Goal: Task Accomplishment & Management: Manage account settings

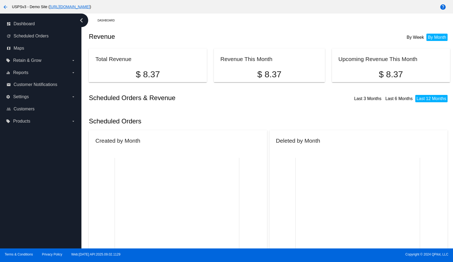
click at [90, 5] on link "https://woocommerce-753422-5811202.cloudwaysapps.com" at bounding box center [70, 7] width 40 height 4
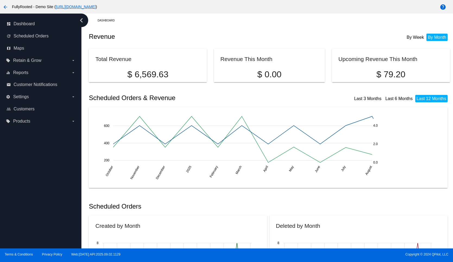
click at [96, 7] on link "[URL][DOMAIN_NAME]" at bounding box center [76, 7] width 40 height 4
click at [4, 7] on mat-icon "arrow_back" at bounding box center [5, 7] width 7 height 7
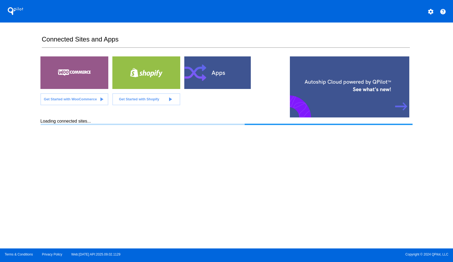
click at [204, 81] on div at bounding box center [218, 72] width 68 height 33
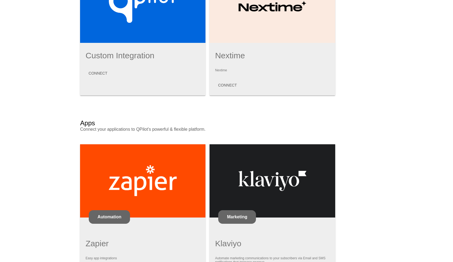
scroll to position [292, 0]
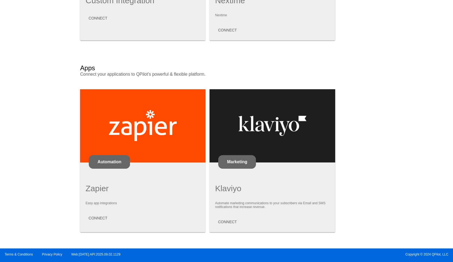
click at [426, 181] on div "Profile Subscription Apps Online Stores: Autoship Cloud powered by QPilot™ Inte…" at bounding box center [226, 0] width 453 height 492
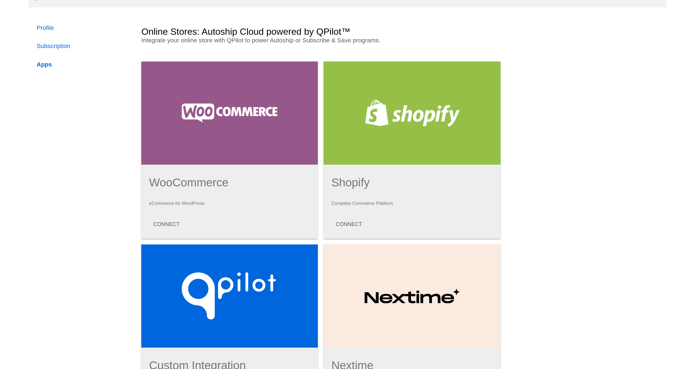
scroll to position [0, 0]
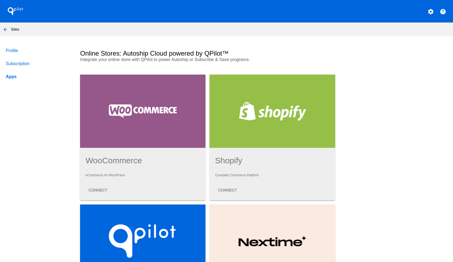
click at [8, 30] on mat-icon "arrow_back" at bounding box center [5, 29] width 7 height 7
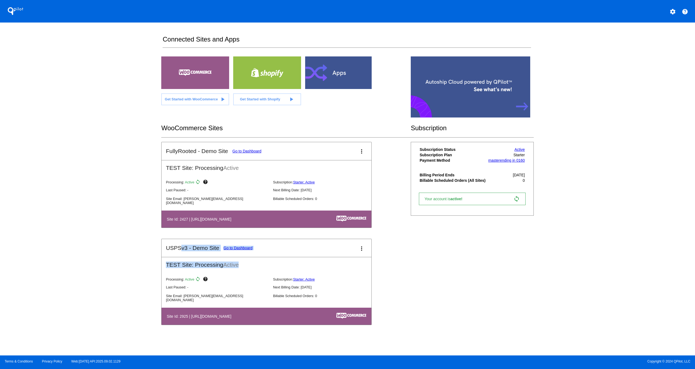
drag, startPoint x: 180, startPoint y: 247, endPoint x: 379, endPoint y: 268, distance: 200.1
click at [364, 262] on mat-card "USPSv3 - Demo Site Go to Dashboard more_vert TEST Site: Processing Active Proce…" at bounding box center [266, 282] width 210 height 86
click at [453, 262] on div "FullyRooted - Demo Site Go to Dashboard more_vert TEST Site: Processing Active …" at bounding box center [347, 239] width 372 height 194
click at [346, 70] on div at bounding box center [339, 72] width 68 height 33
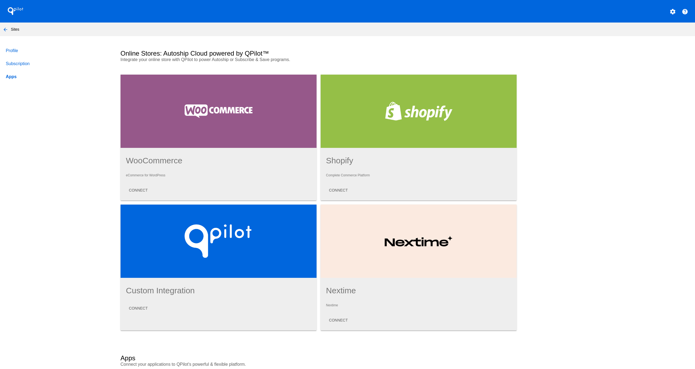
click at [4, 29] on mat-icon "arrow_back" at bounding box center [5, 29] width 7 height 7
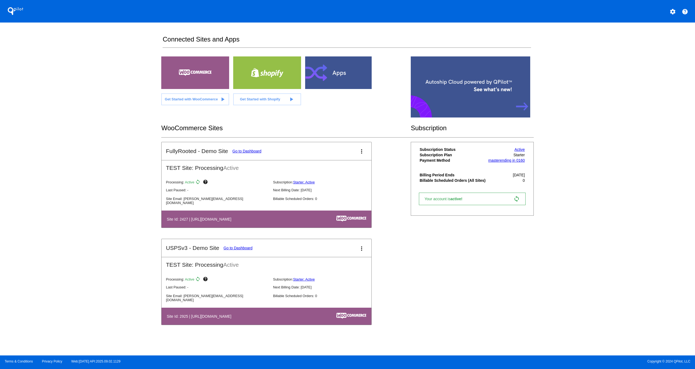
click at [240, 152] on link "Go to Dashboard" at bounding box center [246, 151] width 29 height 4
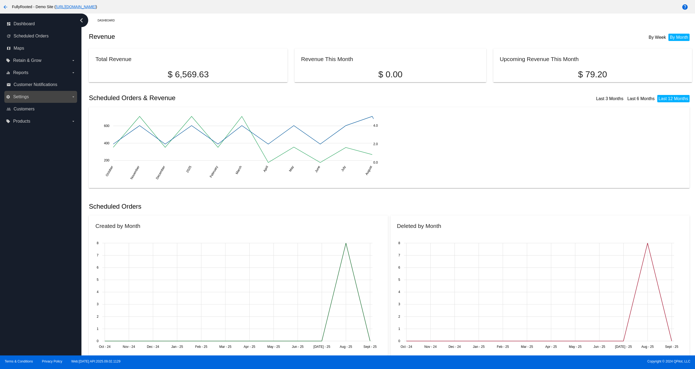
click at [24, 98] on span "Settings" at bounding box center [21, 96] width 16 height 5
click at [0, 0] on input "settings Settings arrow_drop_down" at bounding box center [0, 0] width 0 height 0
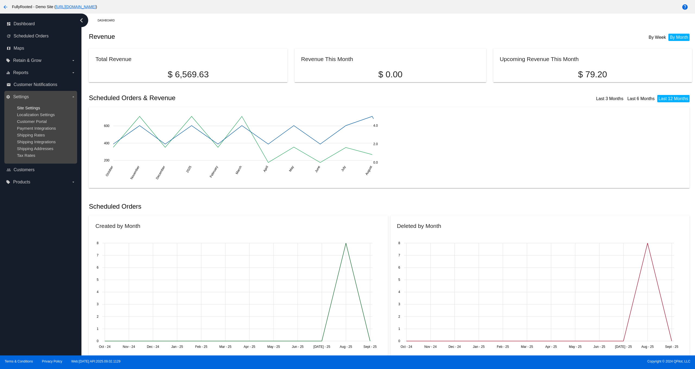
click at [35, 108] on span "Site Settings" at bounding box center [28, 108] width 23 height 5
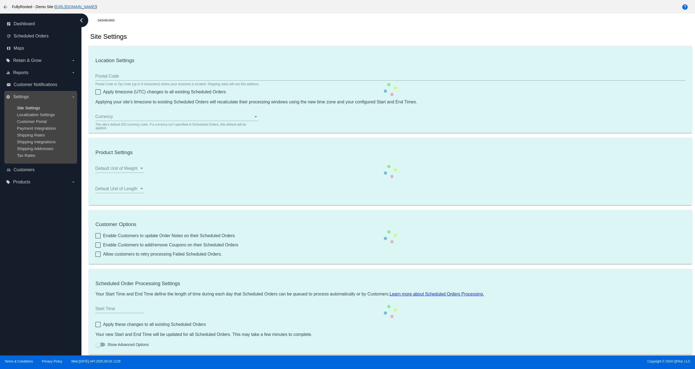
type input "00:00"
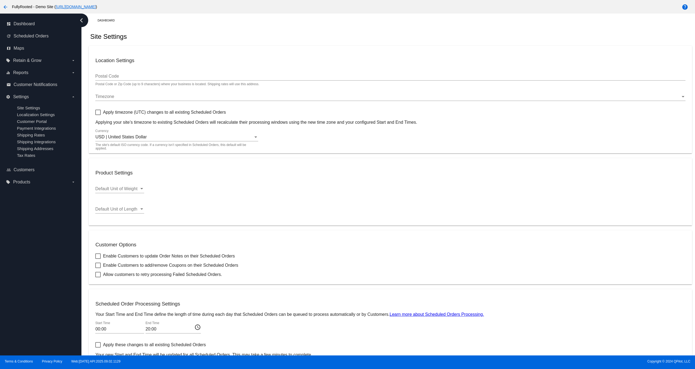
checkbox input "true"
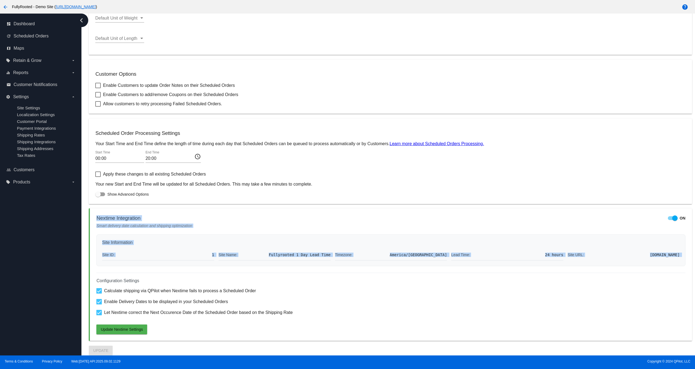
drag, startPoint x: 95, startPoint y: 217, endPoint x: 364, endPoint y: 262, distance: 273.1
click at [336, 262] on mat-card "Nextime Integration ON Smart delivery date calculation and shipping optimizatio…" at bounding box center [390, 274] width 603 height 132
click at [376, 260] on div "Timezone: [GEOGRAPHIC_DATA]/[GEOGRAPHIC_DATA]" at bounding box center [391, 254] width 112 height 11
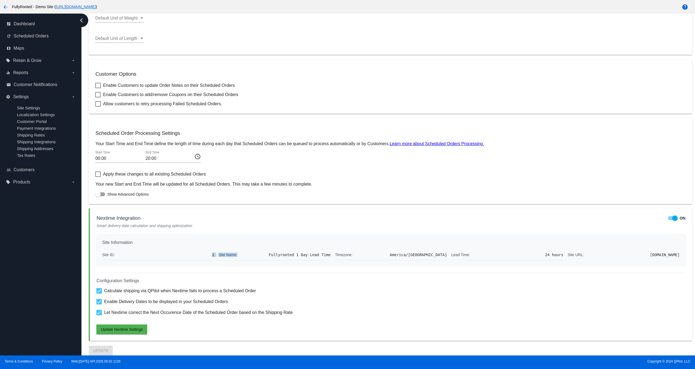
drag, startPoint x: 219, startPoint y: 253, endPoint x: 249, endPoint y: 257, distance: 29.9
click at [247, 257] on div "Site ID: 1 Site Name: Fullyrooted 1 Day Lead Time Timezone: [GEOGRAPHIC_DATA]/[…" at bounding box center [390, 254] width 577 height 11
click at [300, 255] on span "Fullyrooted 1 Day Lead Time" at bounding box center [300, 255] width 62 height 4
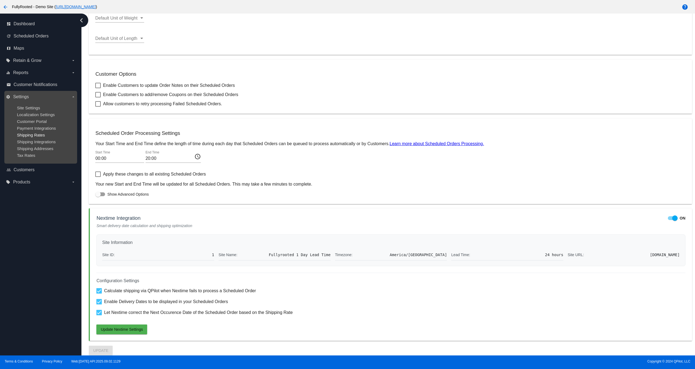
click at [35, 134] on span "Shipping Rates" at bounding box center [31, 135] width 28 height 5
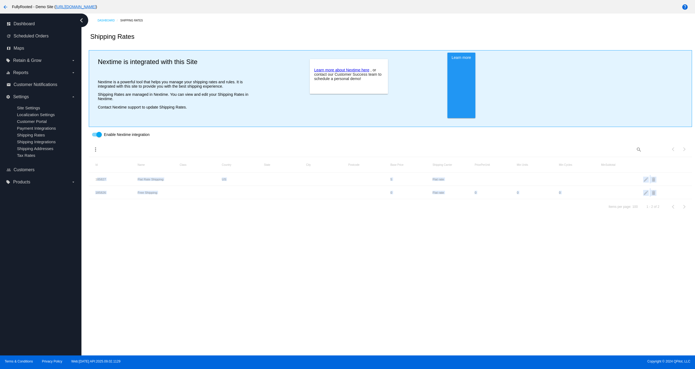
drag, startPoint x: 95, startPoint y: 182, endPoint x: 263, endPoint y: 208, distance: 170.1
click at [263, 208] on dashboard-shipping-rates "Shipping Rates Nextime is integrated with this Site Nextime is a powerful tool …" at bounding box center [390, 120] width 603 height 187
click at [296, 207] on dashboard-shipping-rates "Shipping Rates Nextime is integrated with this Site Nextime is a powerful tool …" at bounding box center [390, 120] width 603 height 187
click at [99, 137] on div at bounding box center [98, 134] width 5 height 5
click at [95, 137] on input "Enable Nextime integration" at bounding box center [94, 137] width 0 height 0
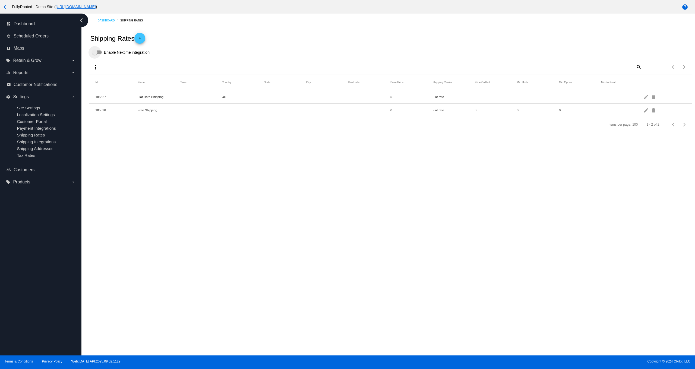
click at [101, 53] on label "Enable Nextime integration" at bounding box center [121, 52] width 58 height 7
click at [95, 54] on input "Enable Nextime integration" at bounding box center [94, 54] width 0 height 0
checkbox input "true"
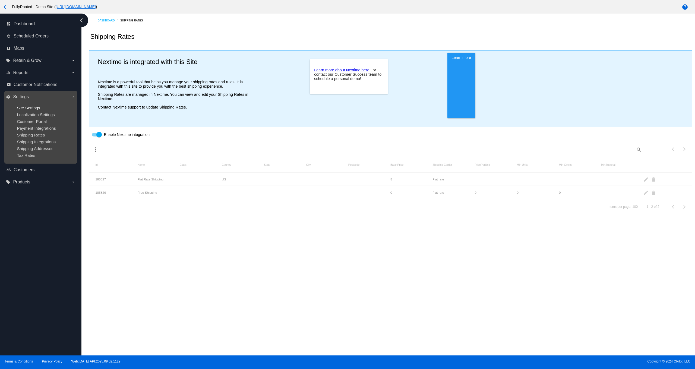
click at [32, 106] on span "Site Settings" at bounding box center [28, 108] width 23 height 5
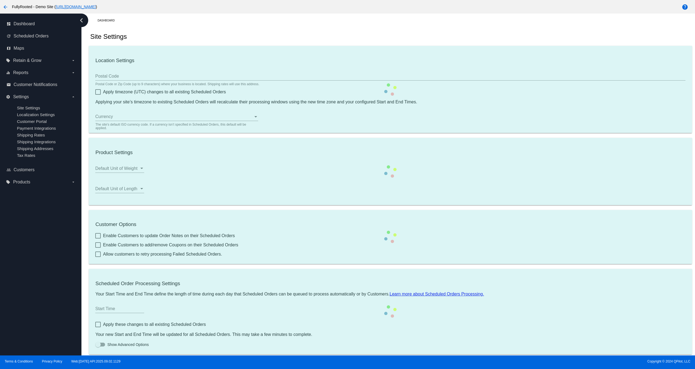
type input "00:00"
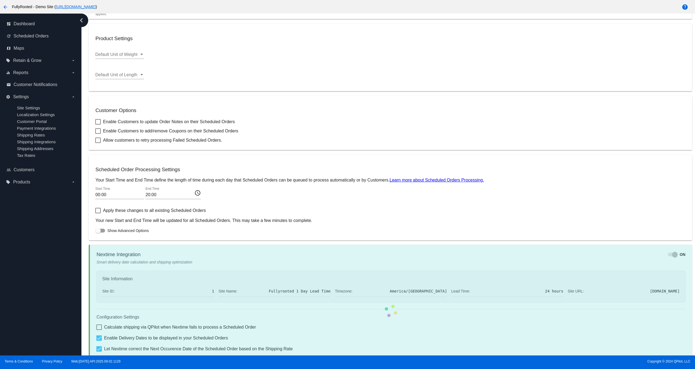
checkbox input "true"
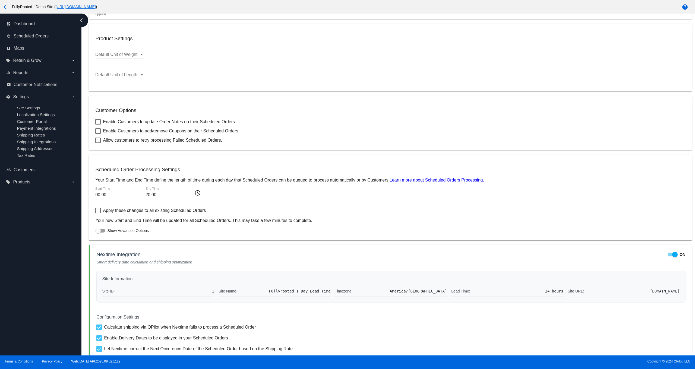
scroll to position [173, 0]
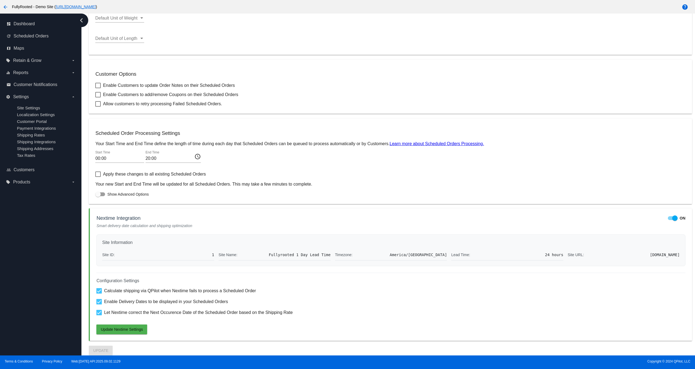
click at [145, 262] on span "Enable Delivery Dates to be displayed in your Scheduled Orders" at bounding box center [166, 302] width 124 height 7
click at [99, 262] on input "Enable Delivery Dates to be displayed in your Scheduled Orders" at bounding box center [99, 305] width 0 height 0
checkbox input "false"
click at [154, 262] on span "Let Nextime correct the Next Occurence Date of the Scheduled Order based on the…" at bounding box center [198, 312] width 189 height 7
click at [99, 262] on input "Let Nextime correct the Next Occurence Date of the Scheduled Order based on the…" at bounding box center [99, 315] width 0 height 0
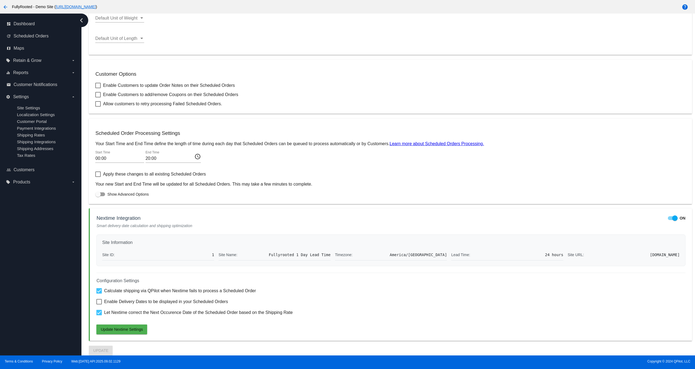
checkbox input "false"
click at [141, 262] on span "Enable Delivery Dates to be displayed in your Scheduled Orders" at bounding box center [166, 302] width 124 height 7
click at [99, 262] on input "Enable Delivery Dates to be displayed in your Scheduled Orders" at bounding box center [99, 305] width 0 height 0
checkbox input "true"
click at [117, 262] on span "Let Nextime correct the Next Occurence Date of the Scheduled Order based on the…" at bounding box center [198, 312] width 189 height 7
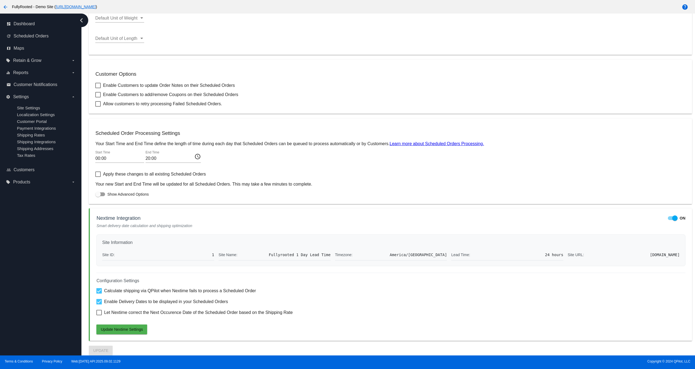
click at [99, 262] on input "Let Nextime correct the Next Occurence Date of the Scheduled Order based on the…" at bounding box center [99, 315] width 0 height 0
checkbox input "true"
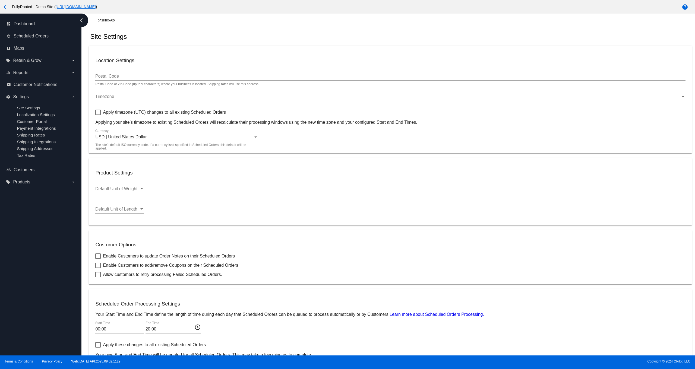
scroll to position [148, 0]
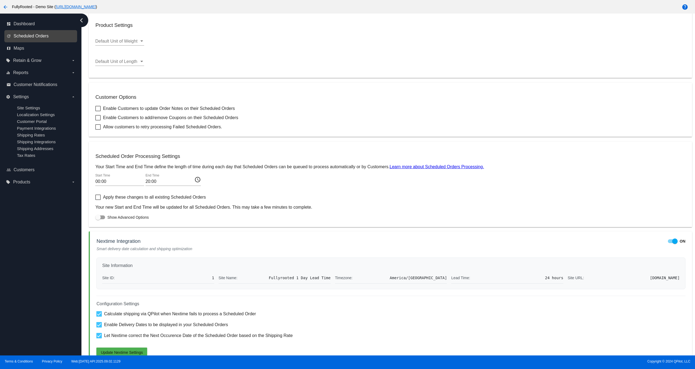
click at [38, 35] on span "Scheduled Orders" at bounding box center [31, 36] width 35 height 5
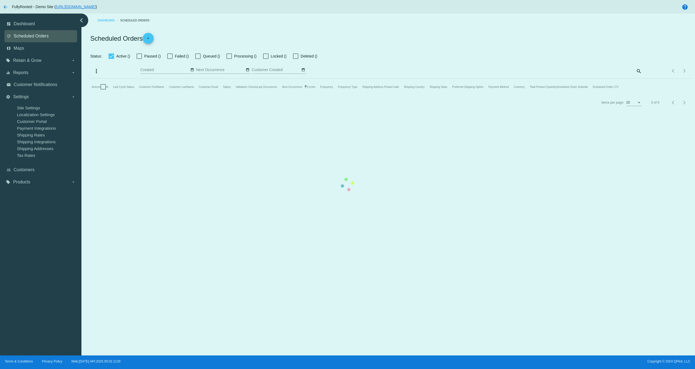
checkbox input "true"
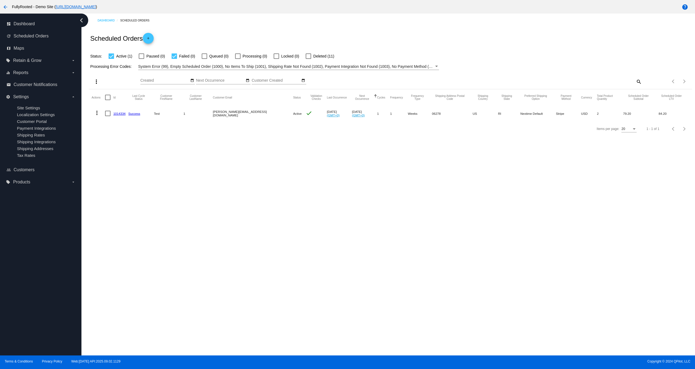
click at [121, 114] on link "1014334" at bounding box center [119, 114] width 12 height 4
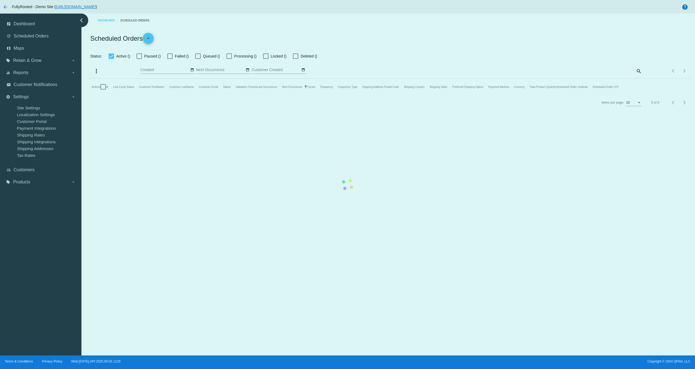
checkbox input "true"
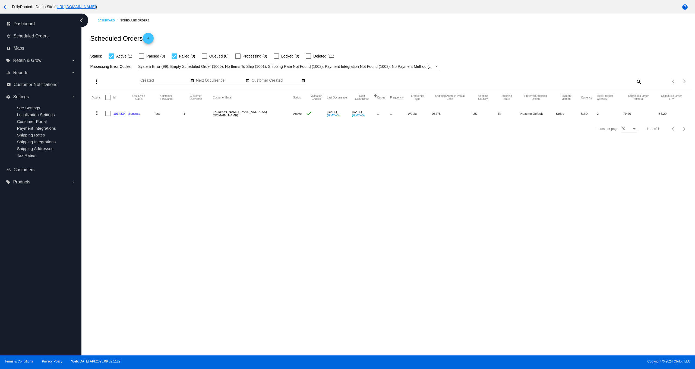
drag, startPoint x: 505, startPoint y: 115, endPoint x: 522, endPoint y: 115, distance: 16.8
click at [453, 116] on mat-row "more_vert 1014334 Success Test 1 [PERSON_NAME][EMAIL_ADDRESS][DOMAIN_NAME] Acti…" at bounding box center [390, 114] width 598 height 16
click at [453, 114] on mat-cell "Nextime Default" at bounding box center [538, 114] width 36 height 16
click at [453, 115] on mat-cell "Nextime Default" at bounding box center [538, 114] width 36 height 16
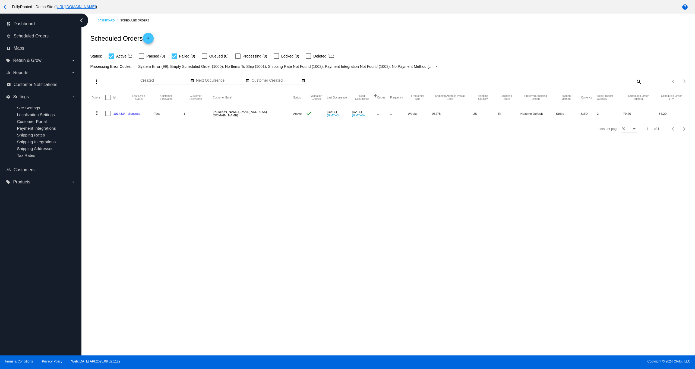
drag, startPoint x: 504, startPoint y: 115, endPoint x: 517, endPoint y: 115, distance: 12.5
click at [453, 115] on mat-cell "Nextime Default" at bounding box center [538, 114] width 36 height 16
click at [453, 116] on mat-cell "Nextime Default" at bounding box center [538, 114] width 36 height 16
click at [115, 113] on link "1014334" at bounding box center [119, 114] width 12 height 4
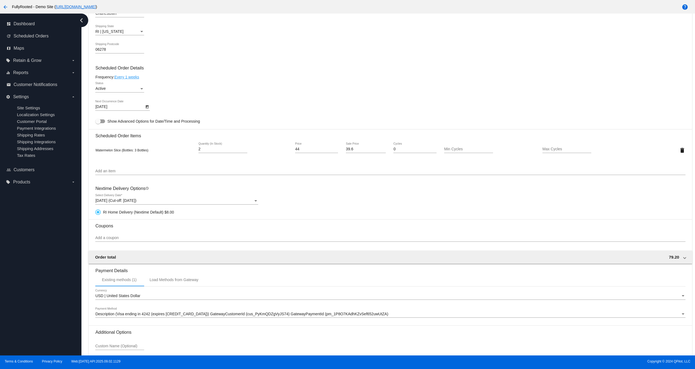
scroll to position [322, 0]
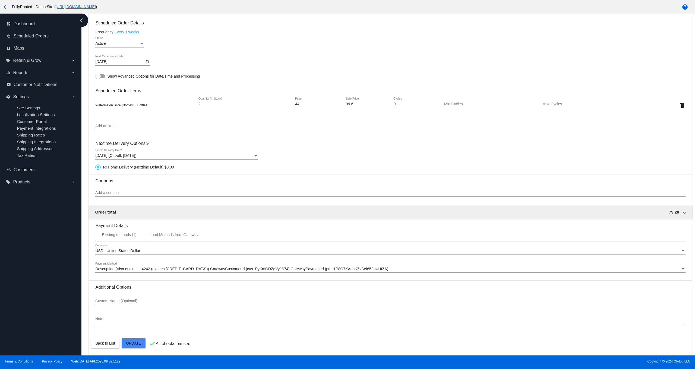
click at [186, 154] on div "[DATE] (Cut-off: [DATE])" at bounding box center [174, 156] width 158 height 4
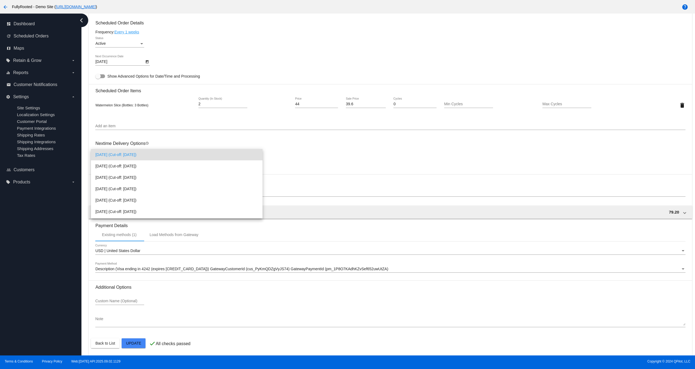
click at [349, 160] on div at bounding box center [347, 184] width 695 height 369
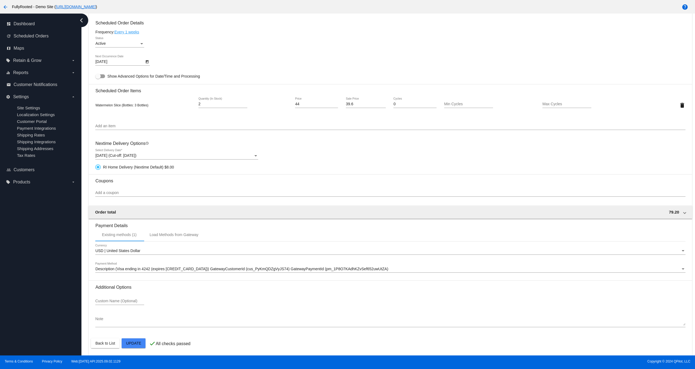
click at [156, 157] on div "[DATE] (Cut-off: [DATE]) Select Delivery Date *" at bounding box center [176, 154] width 163 height 11
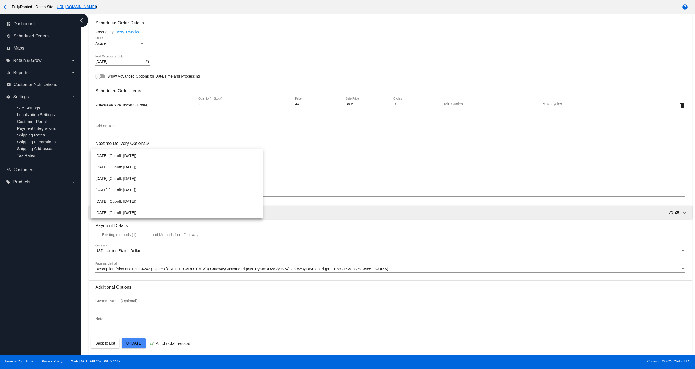
scroll to position [0, 0]
click at [342, 173] on div at bounding box center [347, 184] width 695 height 369
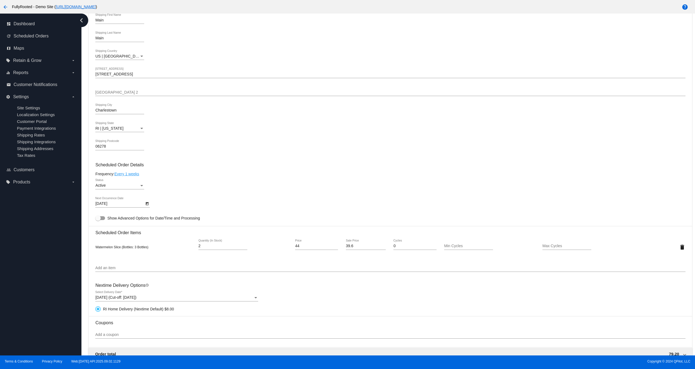
scroll to position [322, 0]
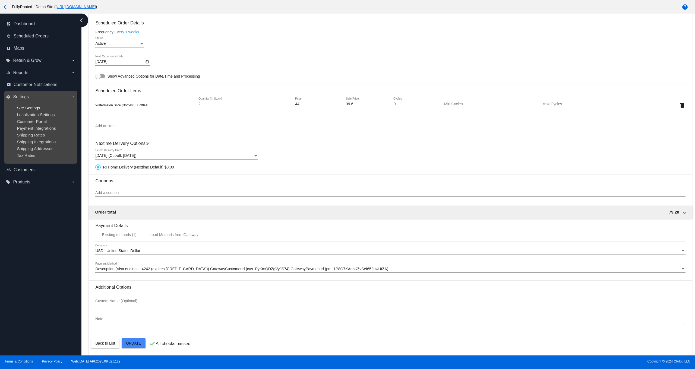
click at [29, 107] on span "Site Settings" at bounding box center [28, 108] width 23 height 5
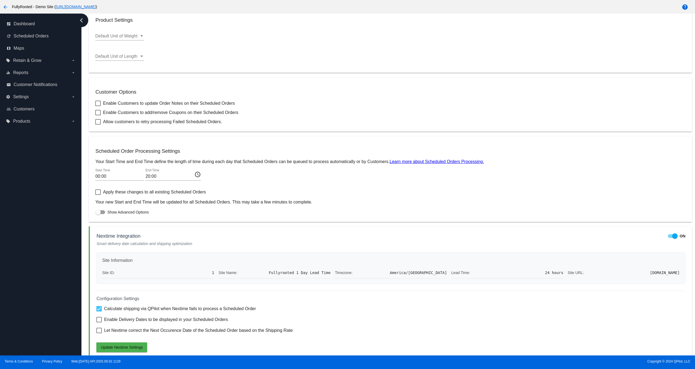
scroll to position [173, 0]
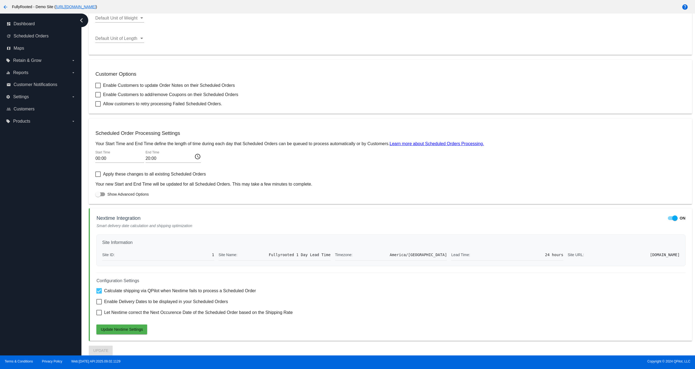
click at [173, 303] on span "Enable Delivery Dates to be displayed in your Scheduled Orders" at bounding box center [166, 302] width 124 height 7
click at [99, 305] on input "Enable Delivery Dates to be displayed in your Scheduled Orders" at bounding box center [99, 305] width 0 height 0
checkbox input "true"
click at [175, 311] on span "Let Nextime correct the Next Occurence Date of the Scheduled Order based on the…" at bounding box center [198, 312] width 189 height 7
click at [99, 315] on input "Let Nextime correct the Next Occurence Date of the Scheduled Order based on the…" at bounding box center [99, 315] width 0 height 0
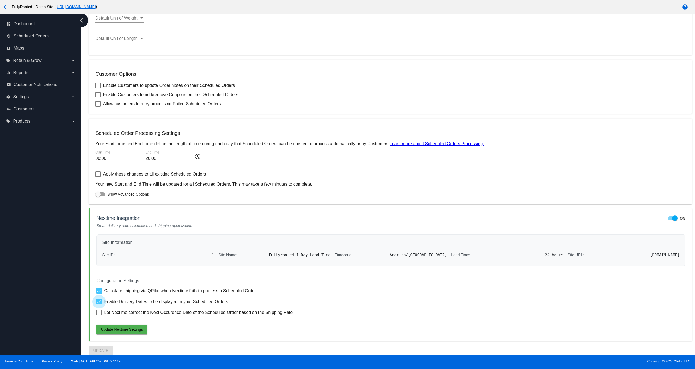
checkbox input "true"
click at [117, 324] on div "Configuration Settings Calculate shipping via QPilot when Nextime fails to proc…" at bounding box center [390, 304] width 589 height 62
click at [131, 327] on button "Update Nextime Settings" at bounding box center [121, 330] width 51 height 10
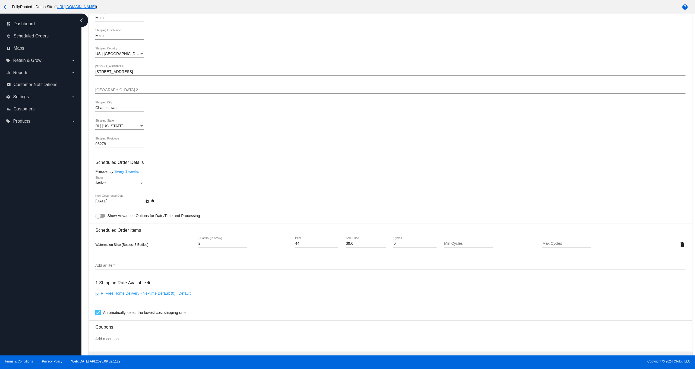
scroll to position [270, 0]
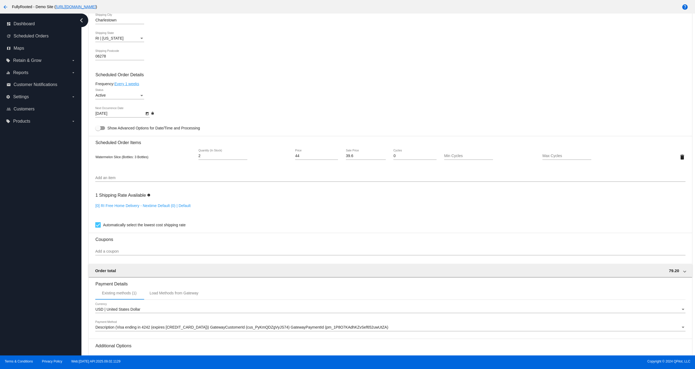
click at [124, 205] on link "[0] RI Free Home Delivery - Nextime Default (0) | Default" at bounding box center [142, 206] width 95 height 4
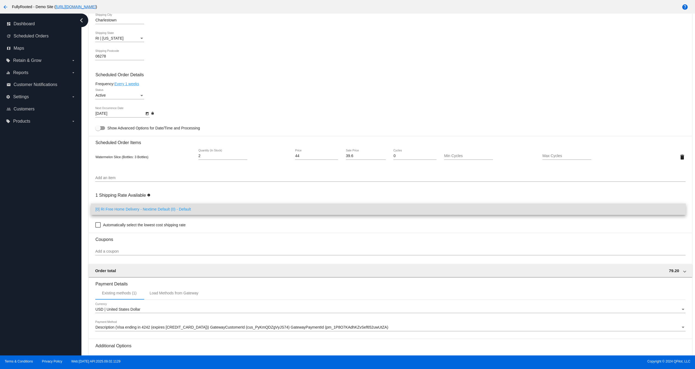
click at [157, 192] on div at bounding box center [347, 184] width 695 height 369
click at [137, 226] on span "Automatically select the lowest cost shipping rate" at bounding box center [144, 225] width 83 height 7
click at [98, 228] on input "Automatically select the lowest cost shipping rate" at bounding box center [98, 228] width 0 height 0
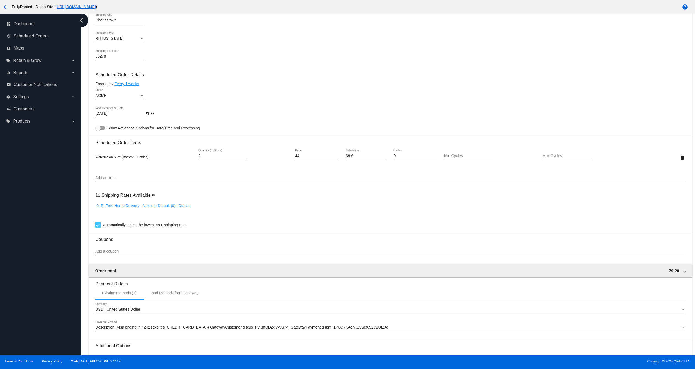
click at [149, 204] on link "[0] RI Free Home Delivery - Nextime Default (0) | Default" at bounding box center [142, 206] width 95 height 4
checkbox input "false"
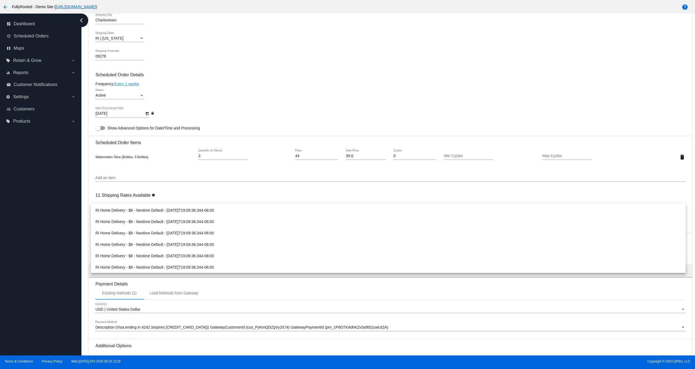
scroll to position [0, 0]
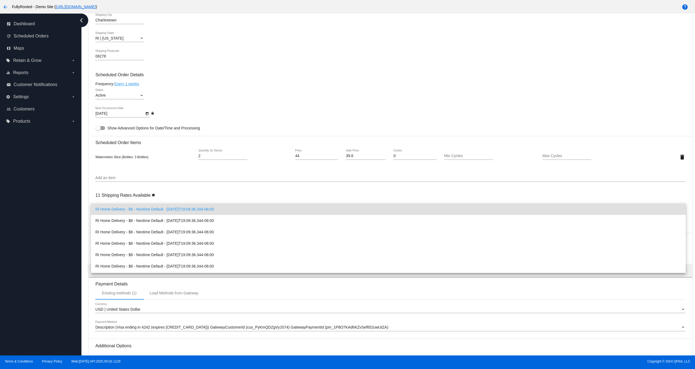
drag, startPoint x: 42, startPoint y: 226, endPoint x: 45, endPoint y: 225, distance: 3.1
click at [42, 226] on div at bounding box center [347, 184] width 695 height 369
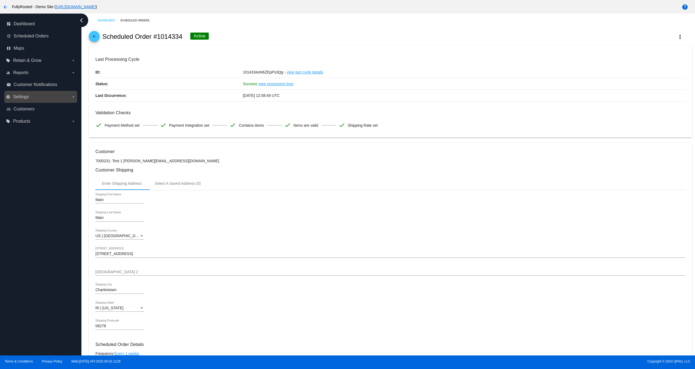
click at [34, 98] on label "settings Settings arrow_drop_down" at bounding box center [40, 97] width 69 height 9
click at [0, 0] on input "settings Settings arrow_drop_down" at bounding box center [0, 0] width 0 height 0
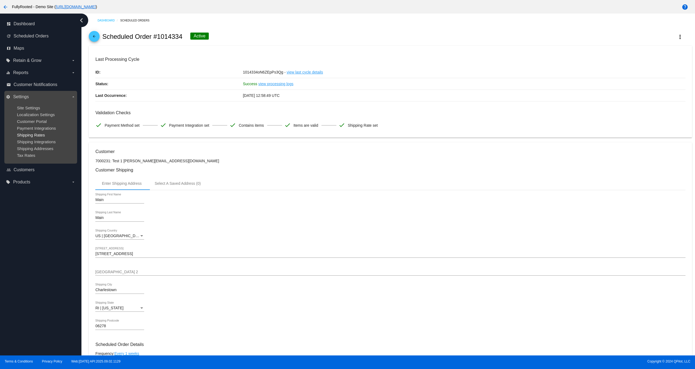
click at [43, 136] on span "Shipping Rates" at bounding box center [31, 135] width 28 height 5
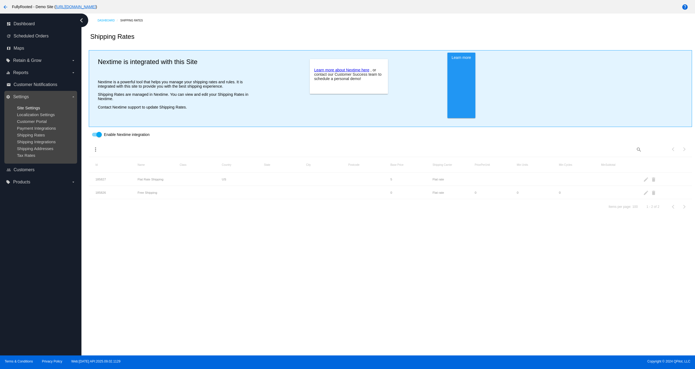
click at [29, 108] on span "Site Settings" at bounding box center [28, 108] width 23 height 5
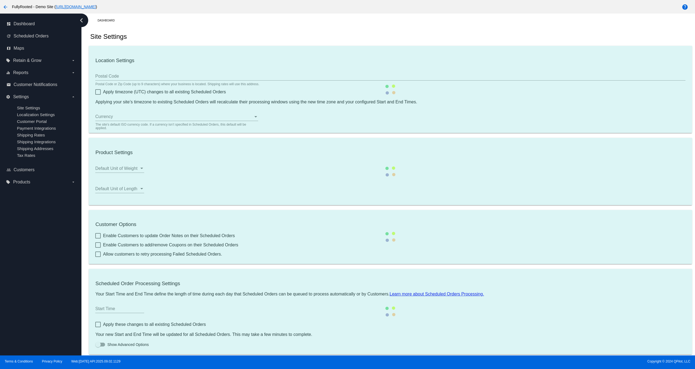
scroll to position [15, 0]
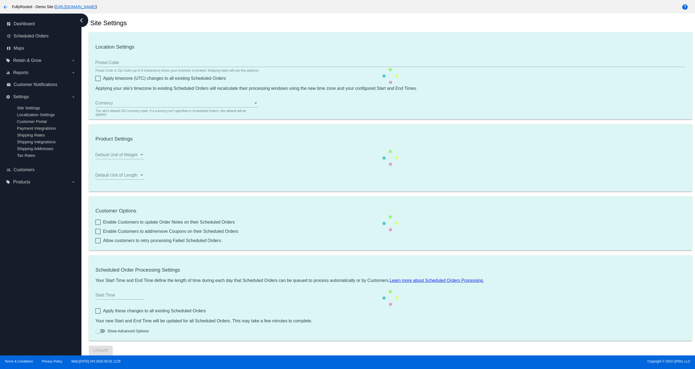
type input "00:00"
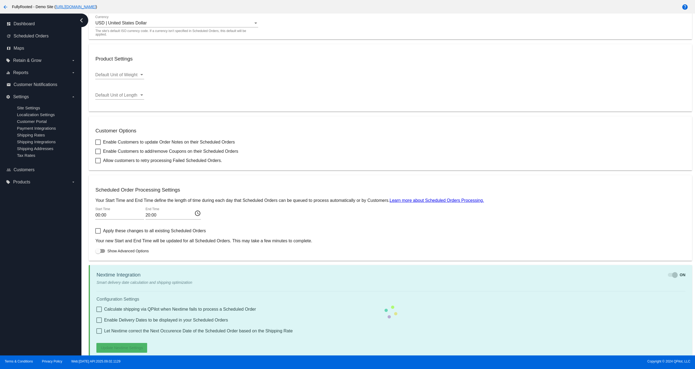
checkbox input "true"
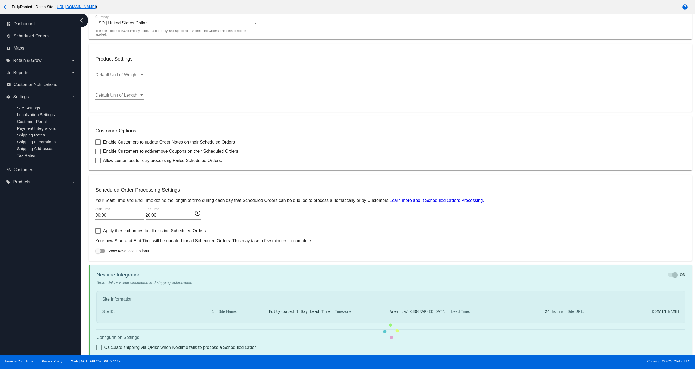
scroll to position [173, 0]
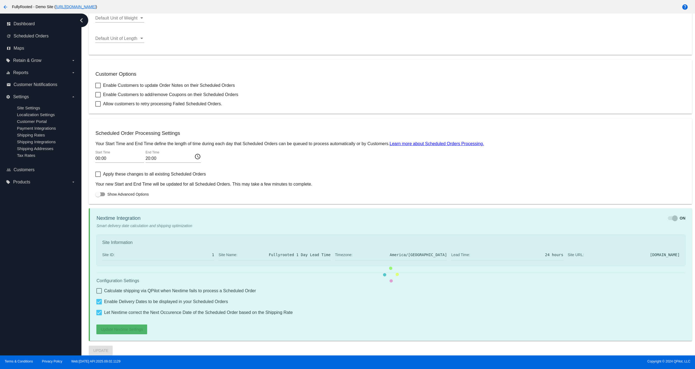
checkbox input "true"
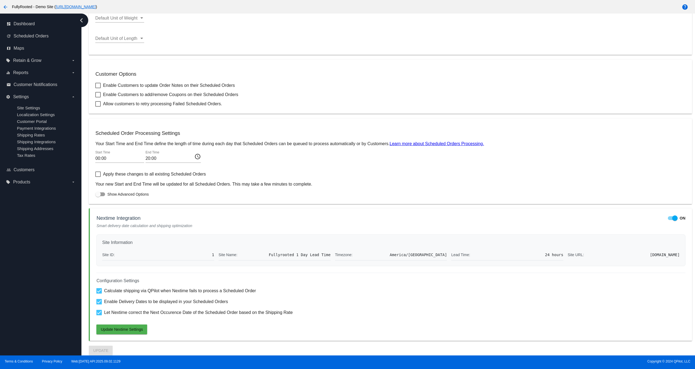
click at [127, 302] on span "Enable Delivery Dates to be displayed in your Scheduled Orders" at bounding box center [166, 302] width 124 height 7
click at [99, 305] on input "Enable Delivery Dates to be displayed in your Scheduled Orders" at bounding box center [99, 305] width 0 height 0
checkbox input "false"
click at [125, 314] on span "Let Nextime correct the Next Occurence Date of the Scheduled Order based on the…" at bounding box center [198, 312] width 189 height 7
click at [99, 315] on input "Let Nextime correct the Next Occurence Date of the Scheduled Order based on the…" at bounding box center [99, 315] width 0 height 0
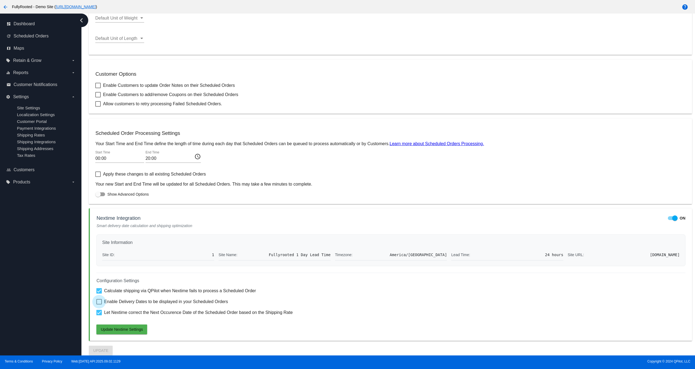
checkbox input "false"
click at [125, 331] on span "Update Nextime Settings" at bounding box center [122, 329] width 42 height 4
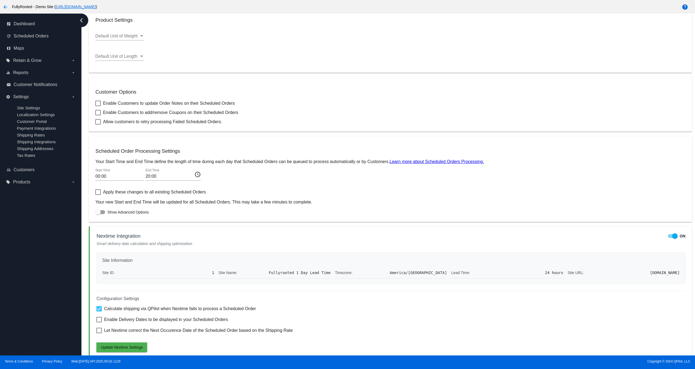
scroll to position [166, 0]
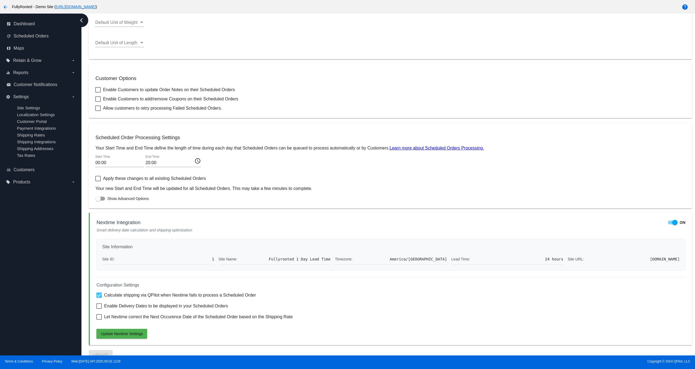
click at [157, 309] on span "Enable Delivery Dates to be displayed in your Scheduled Orders" at bounding box center [166, 306] width 124 height 7
click at [99, 309] on input "Enable Delivery Dates to be displayed in your Scheduled Orders" at bounding box center [99, 309] width 0 height 0
checkbox input "true"
click at [154, 326] on div "Configuration Settings Calculate shipping via QPilot when Nextime fails to proc…" at bounding box center [390, 308] width 589 height 62
click at [150, 319] on span "Let Nextime correct the Next Occurence Date of the Scheduled Order based on the…" at bounding box center [198, 317] width 189 height 7
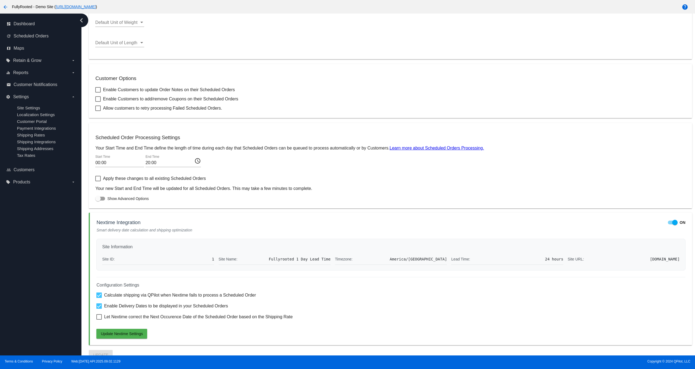
click at [99, 320] on input "Let Nextime correct the Next Occurence Date of the Scheduled Order based on the…" at bounding box center [99, 320] width 0 height 0
checkbox input "true"
click at [140, 339] on button "Update Nextime Settings" at bounding box center [121, 334] width 51 height 10
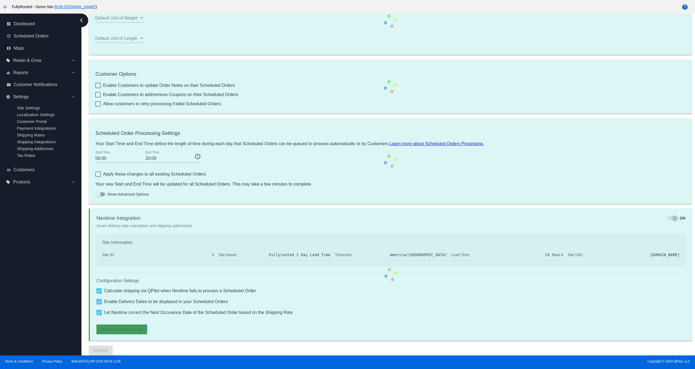
scroll to position [153, 0]
